Goal: Use online tool/utility: Utilize a website feature to perform a specific function

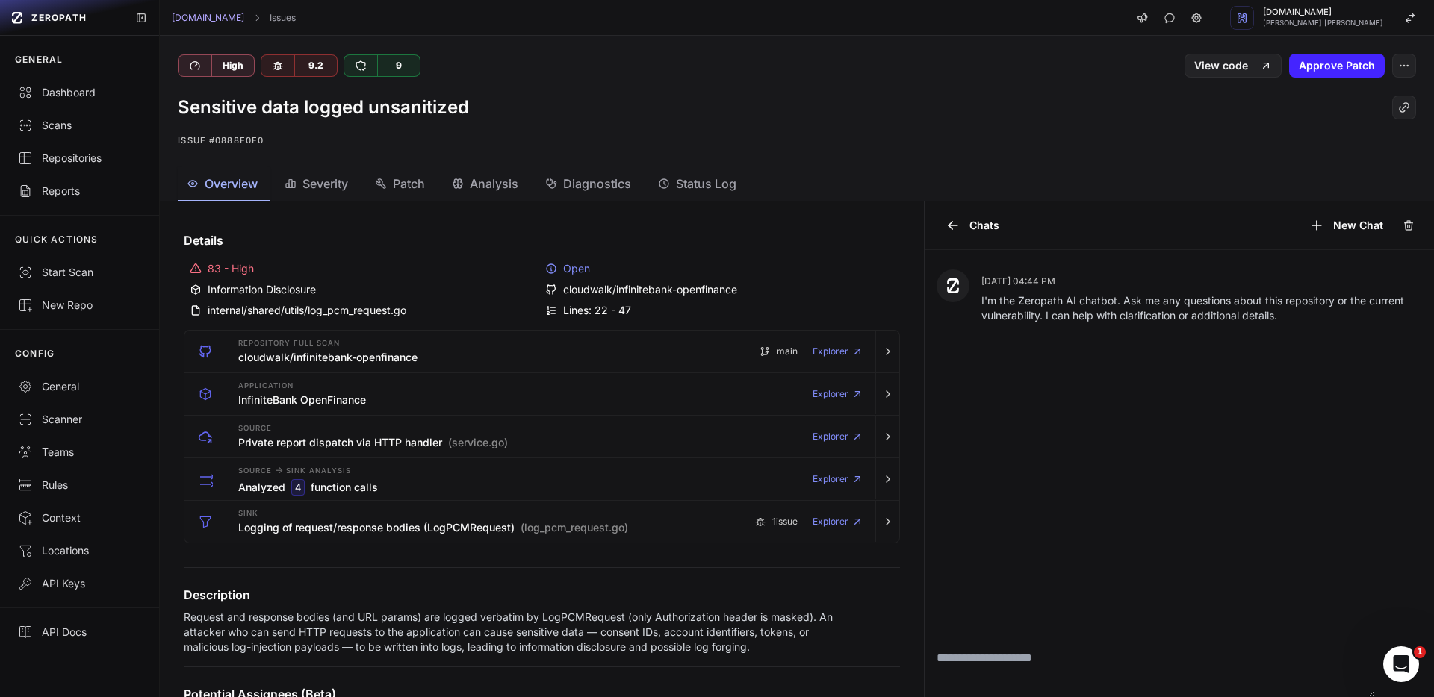
click at [618, 290] on div "cloudwalk/infinitebank-openfinance" at bounding box center [719, 289] width 349 height 15
click at [107, 155] on div "Repositories" at bounding box center [79, 158] width 123 height 15
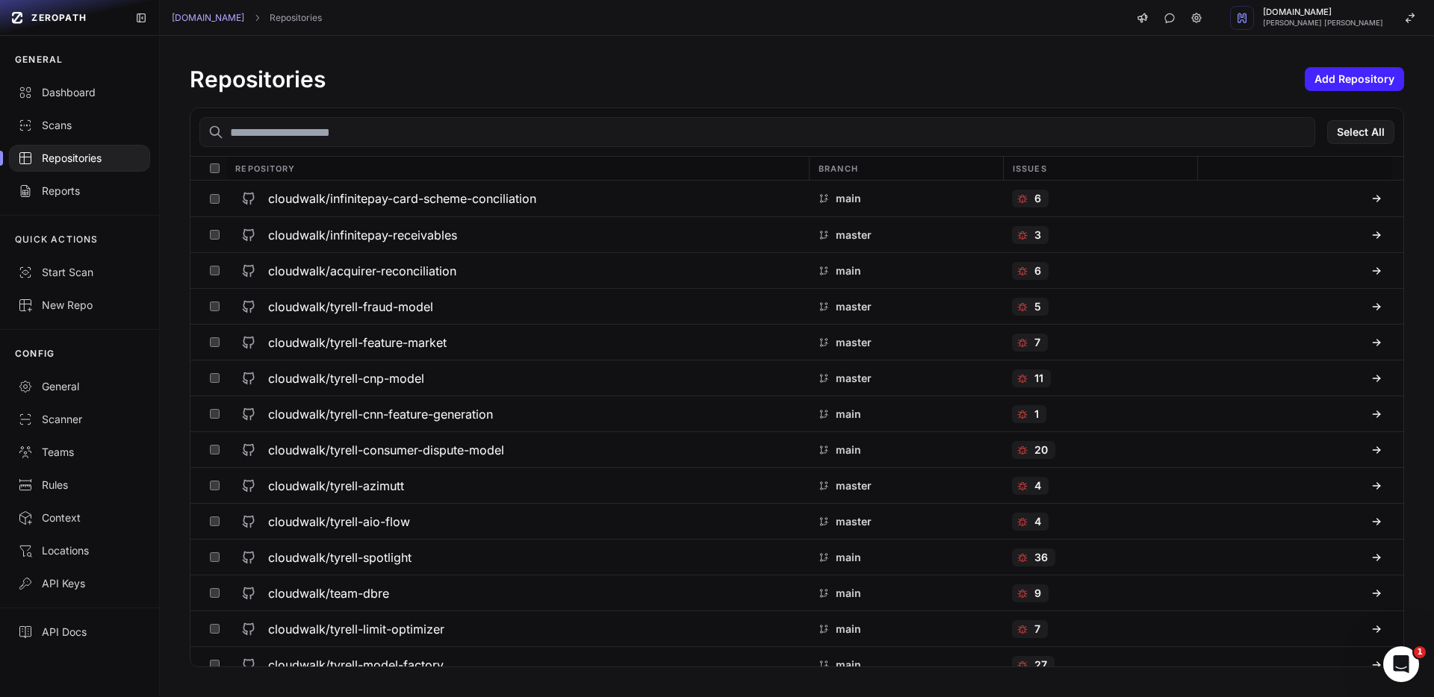
click at [385, 136] on input "text" at bounding box center [756, 132] width 1115 height 30
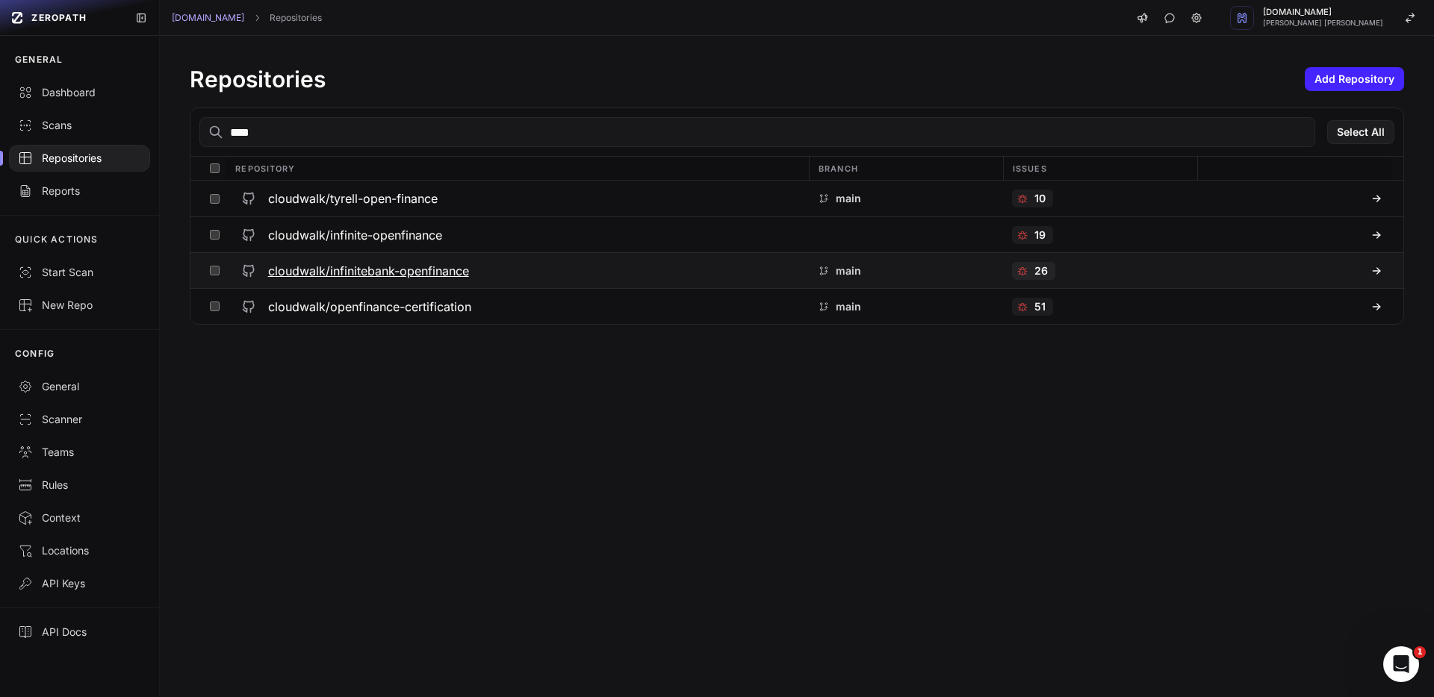
type input "****"
click at [423, 270] on h3 "cloudwalk/infinitebank-openfinance" at bounding box center [368, 271] width 201 height 18
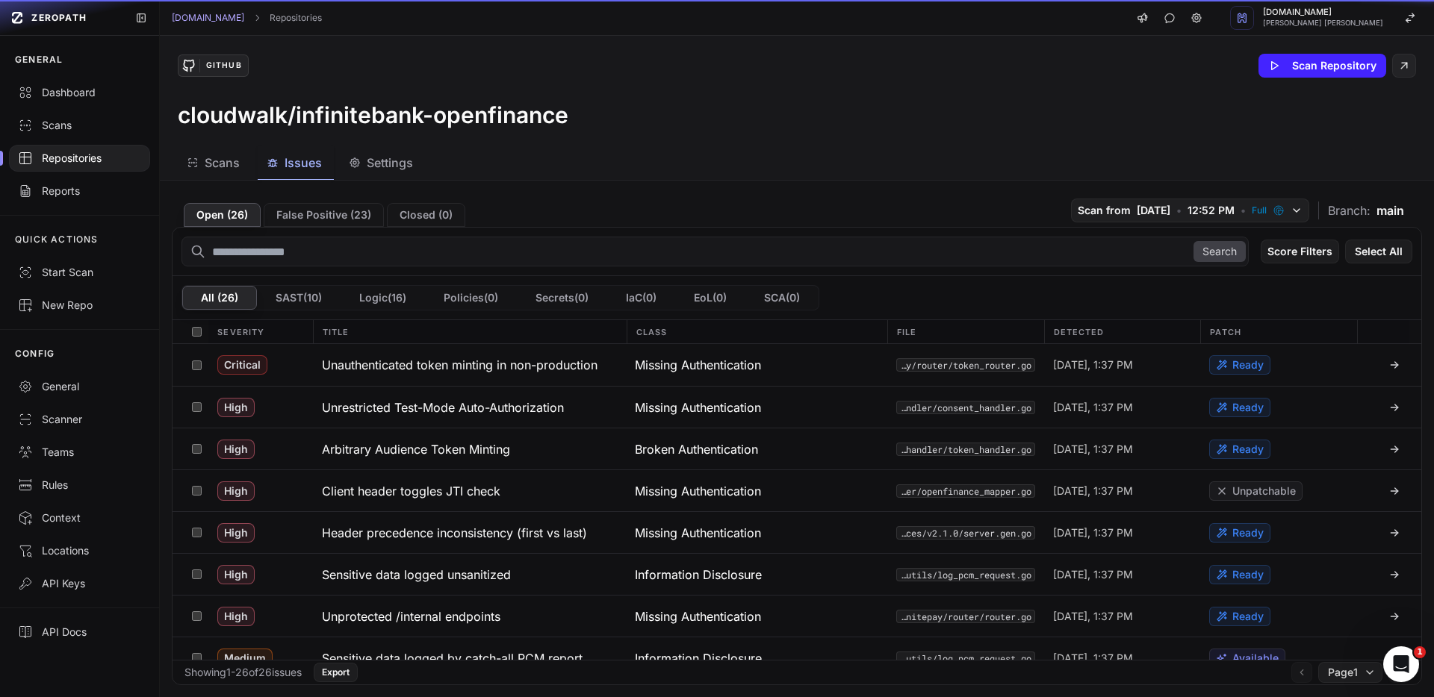
click at [293, 166] on span "Issues" at bounding box center [302, 163] width 37 height 18
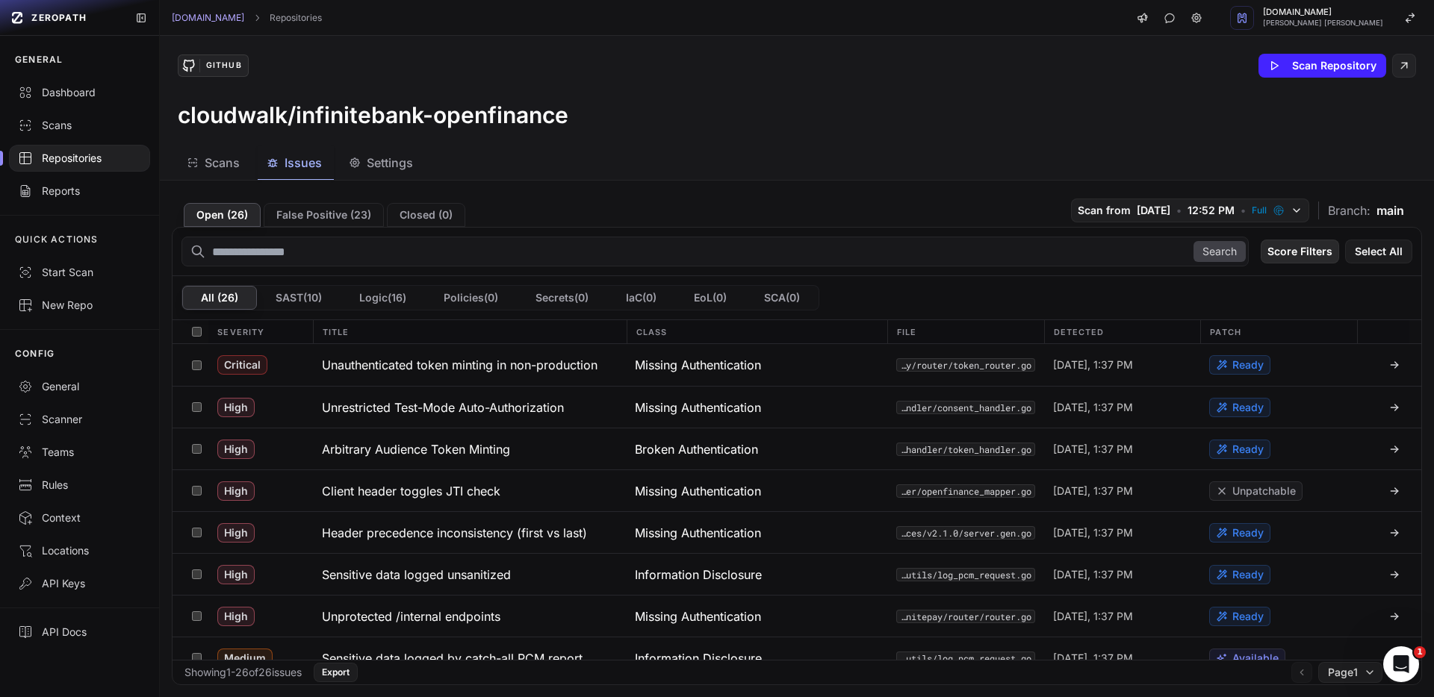
click at [708, 256] on button "Score Filters" at bounding box center [1299, 252] width 78 height 24
drag, startPoint x: 1217, startPoint y: 331, endPoint x: 1224, endPoint y: 354, distance: 24.3
click at [708, 331] on span "Medium" at bounding box center [1226, 334] width 40 height 15
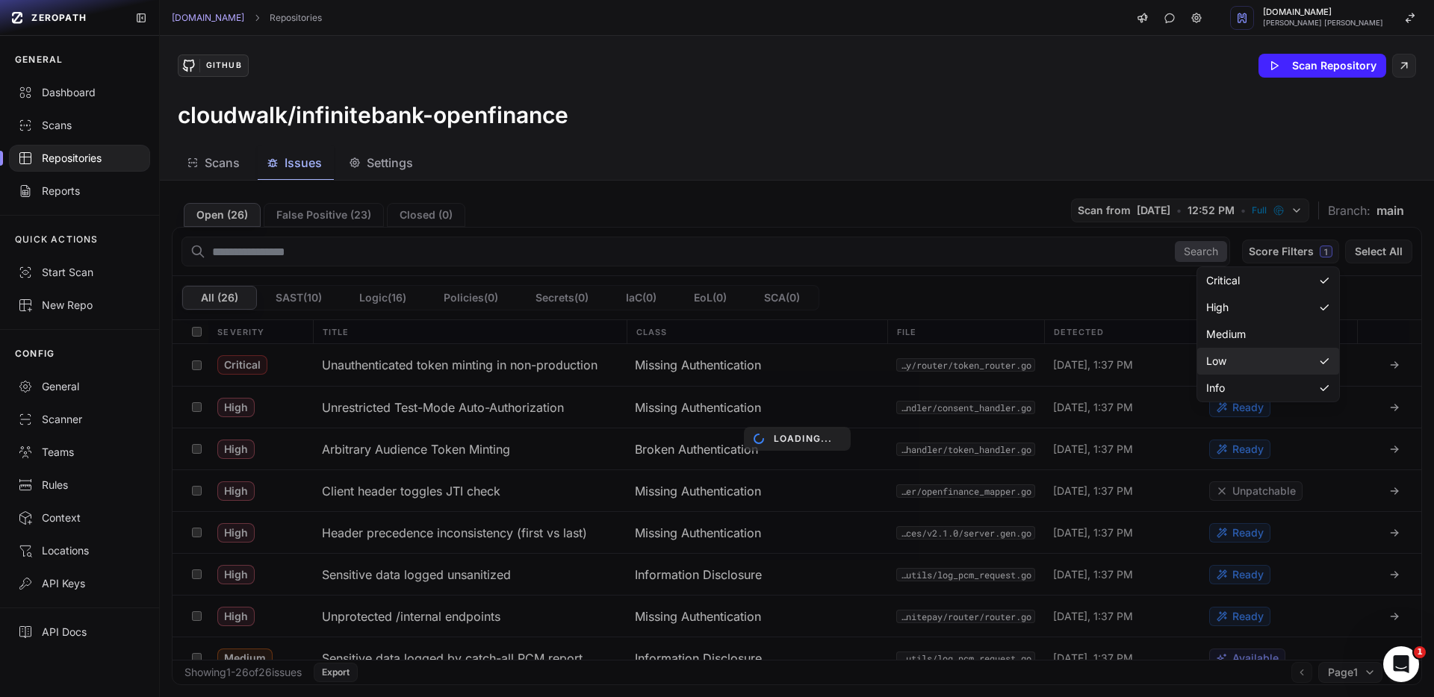
click at [708, 355] on span "Low" at bounding box center [1216, 361] width 20 height 15
click at [708, 390] on div "Info" at bounding box center [1268, 388] width 142 height 27
click at [708, 165] on div "Scans Issues Settings" at bounding box center [779, 163] width 1238 height 34
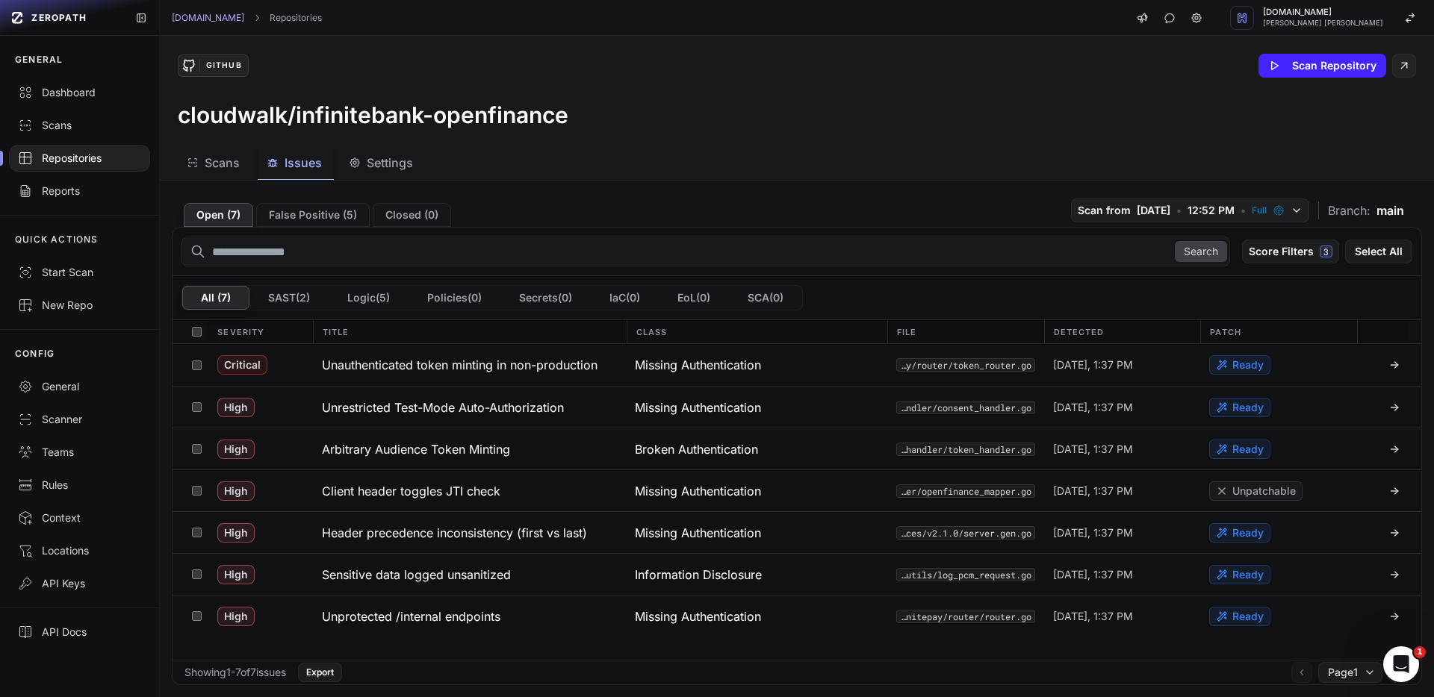
click at [224, 162] on span "Scans" at bounding box center [222, 163] width 35 height 18
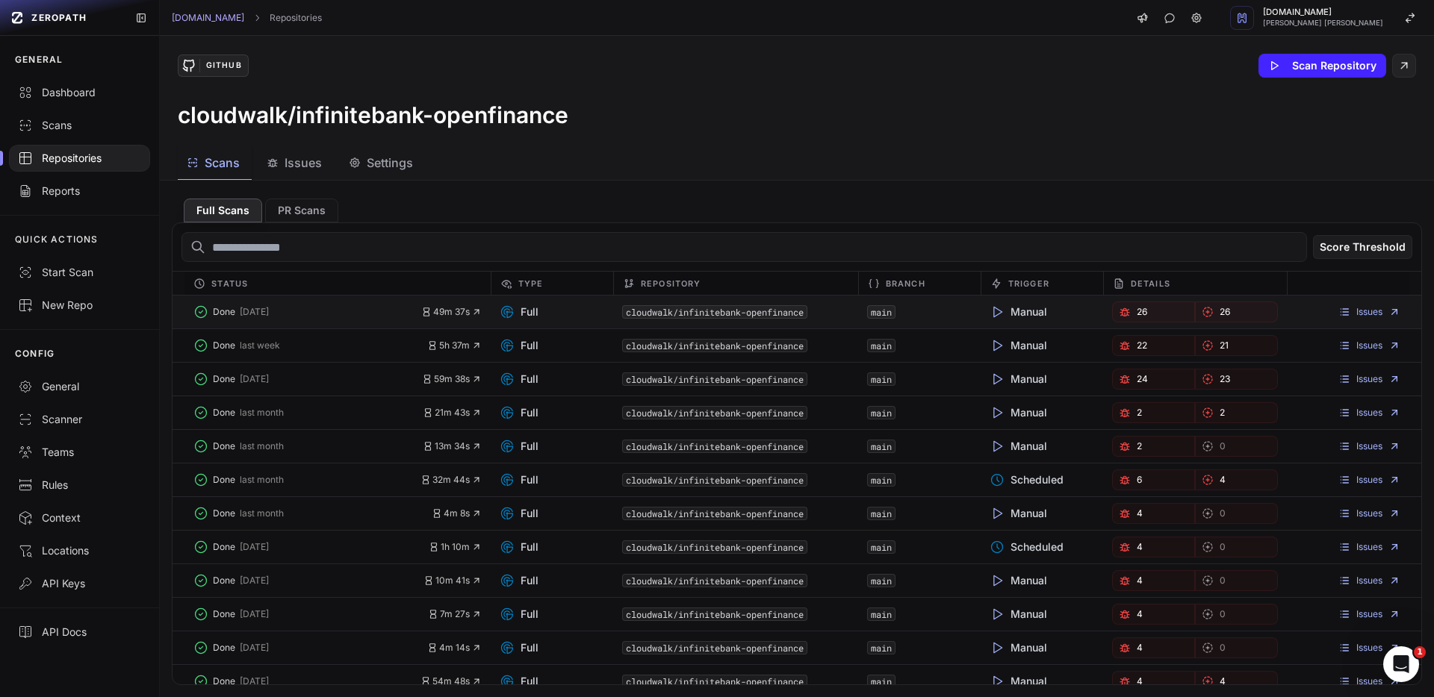
click at [708, 309] on icon at bounding box center [996, 312] width 15 height 15
click at [708, 74] on button "Scan Repository" at bounding box center [1322, 66] width 128 height 24
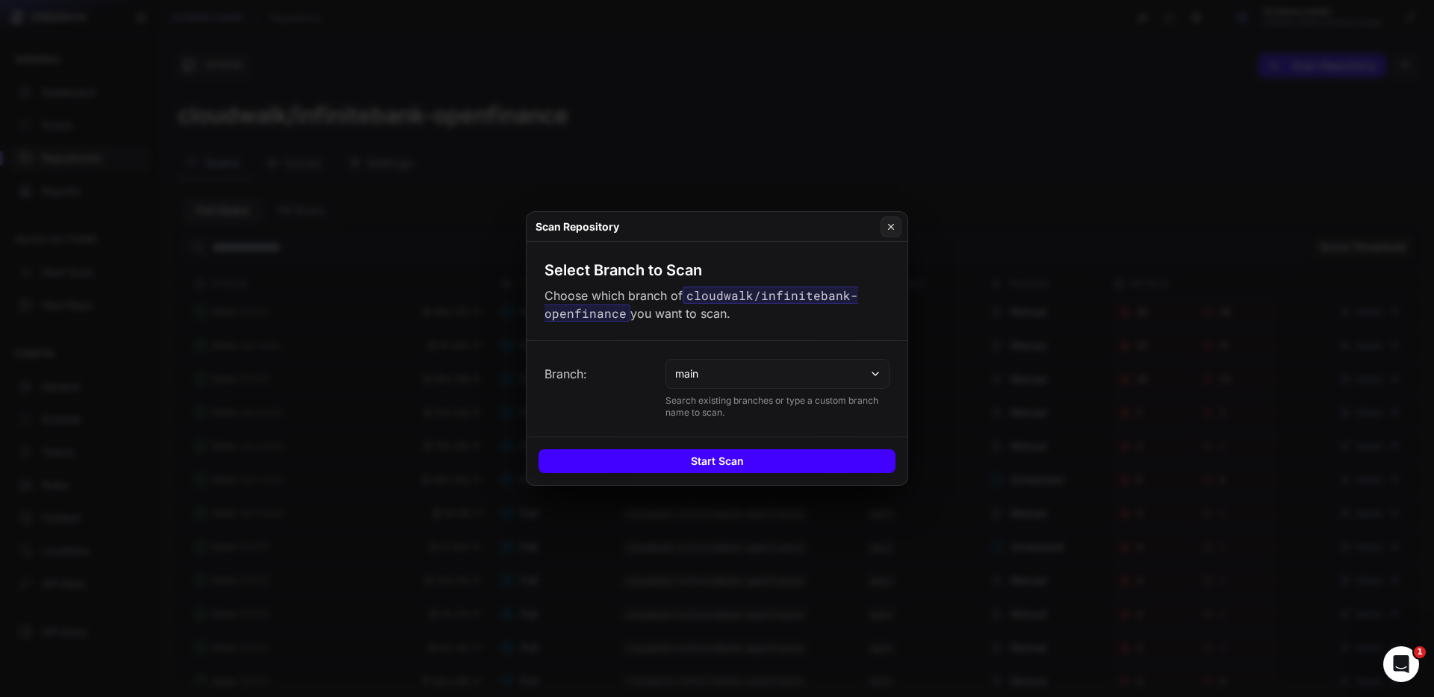
click at [708, 463] on button "Start Scan" at bounding box center [716, 461] width 357 height 24
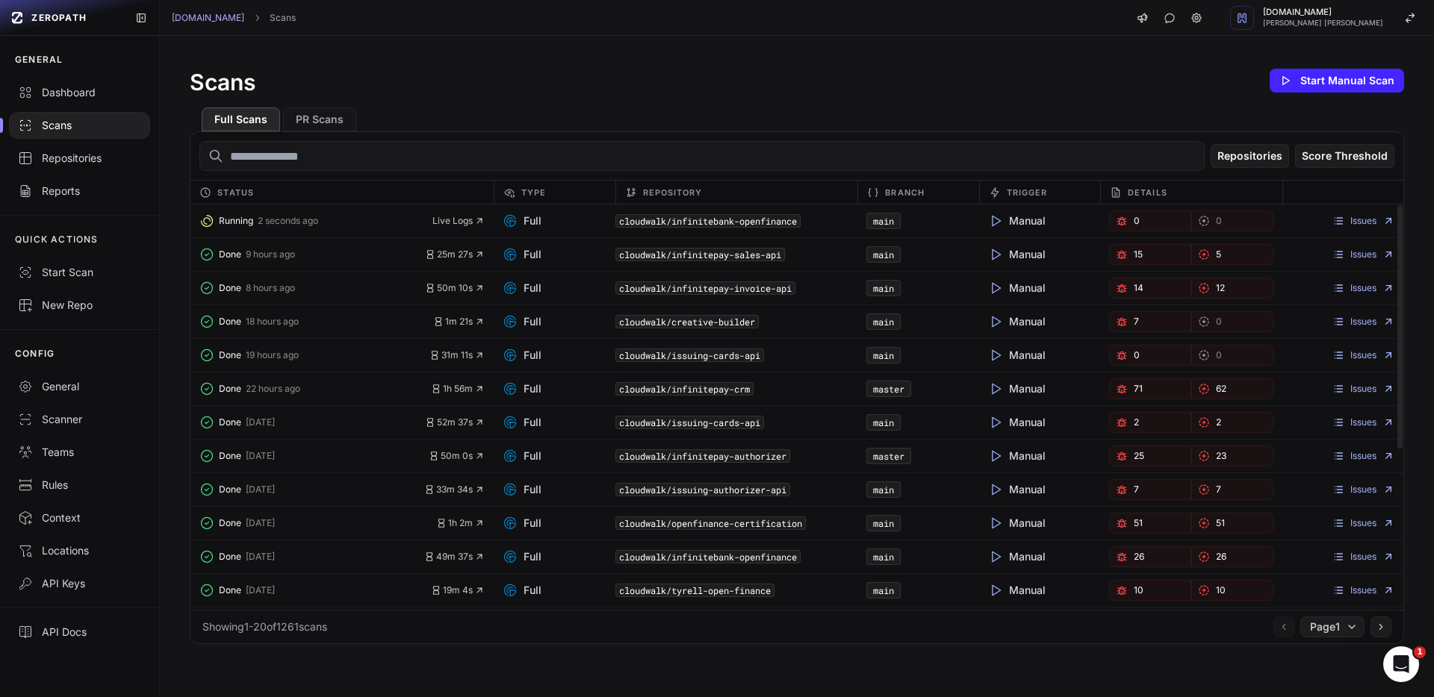
click at [708, 220] on span "Manual" at bounding box center [1016, 221] width 57 height 15
